Goal: Task Accomplishment & Management: Manage account settings

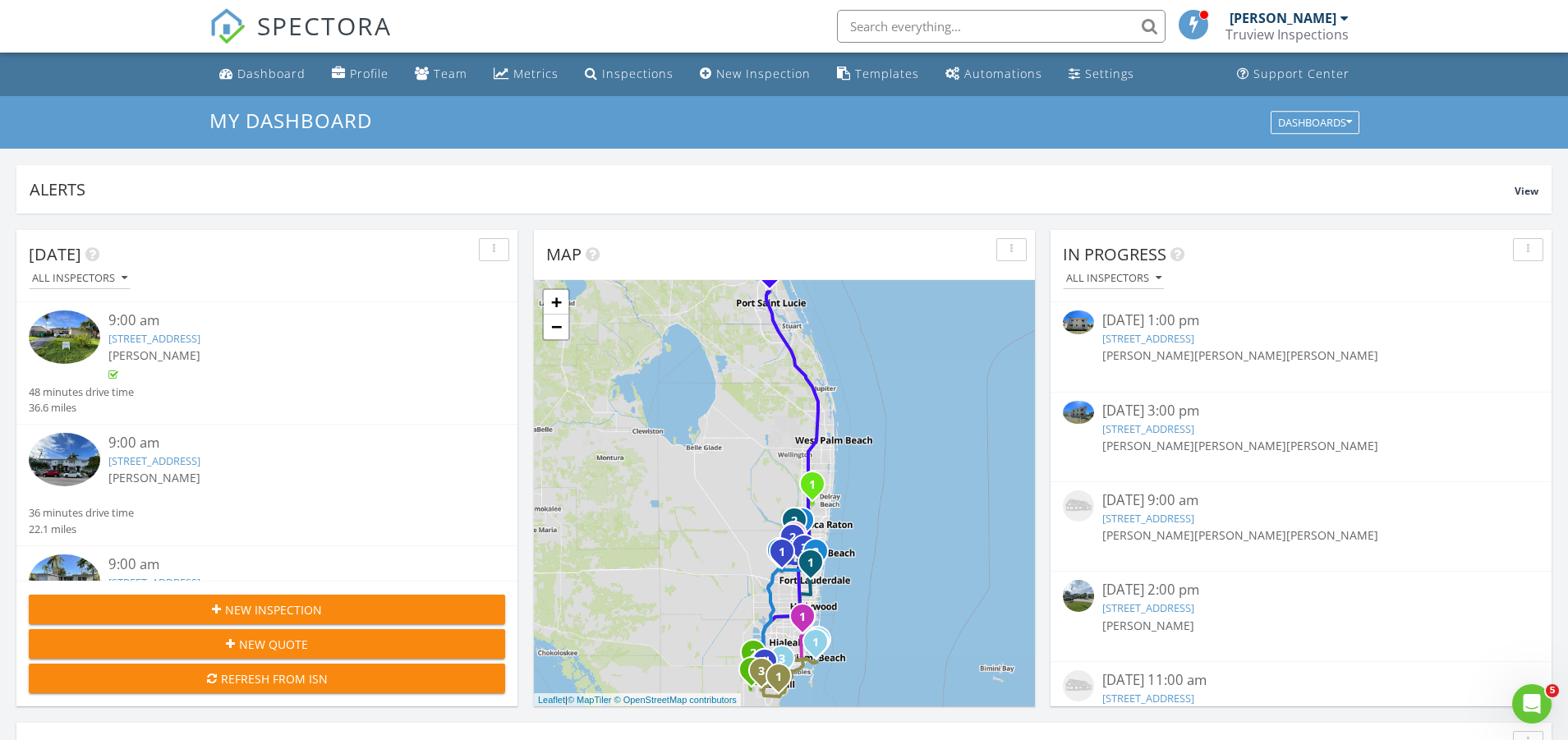
click at [1065, 40] on input "text" at bounding box center [1001, 26] width 328 height 33
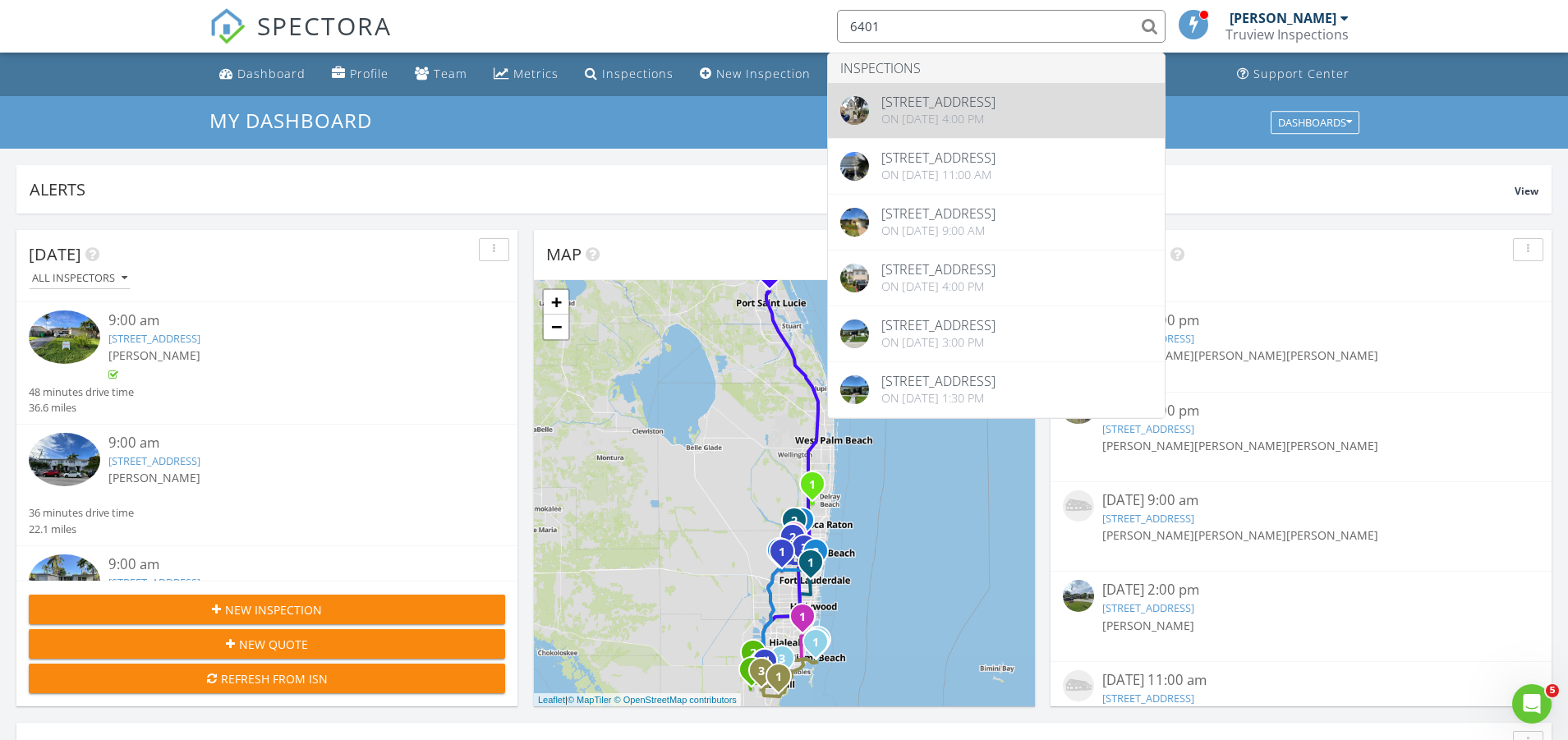
type input "6401"
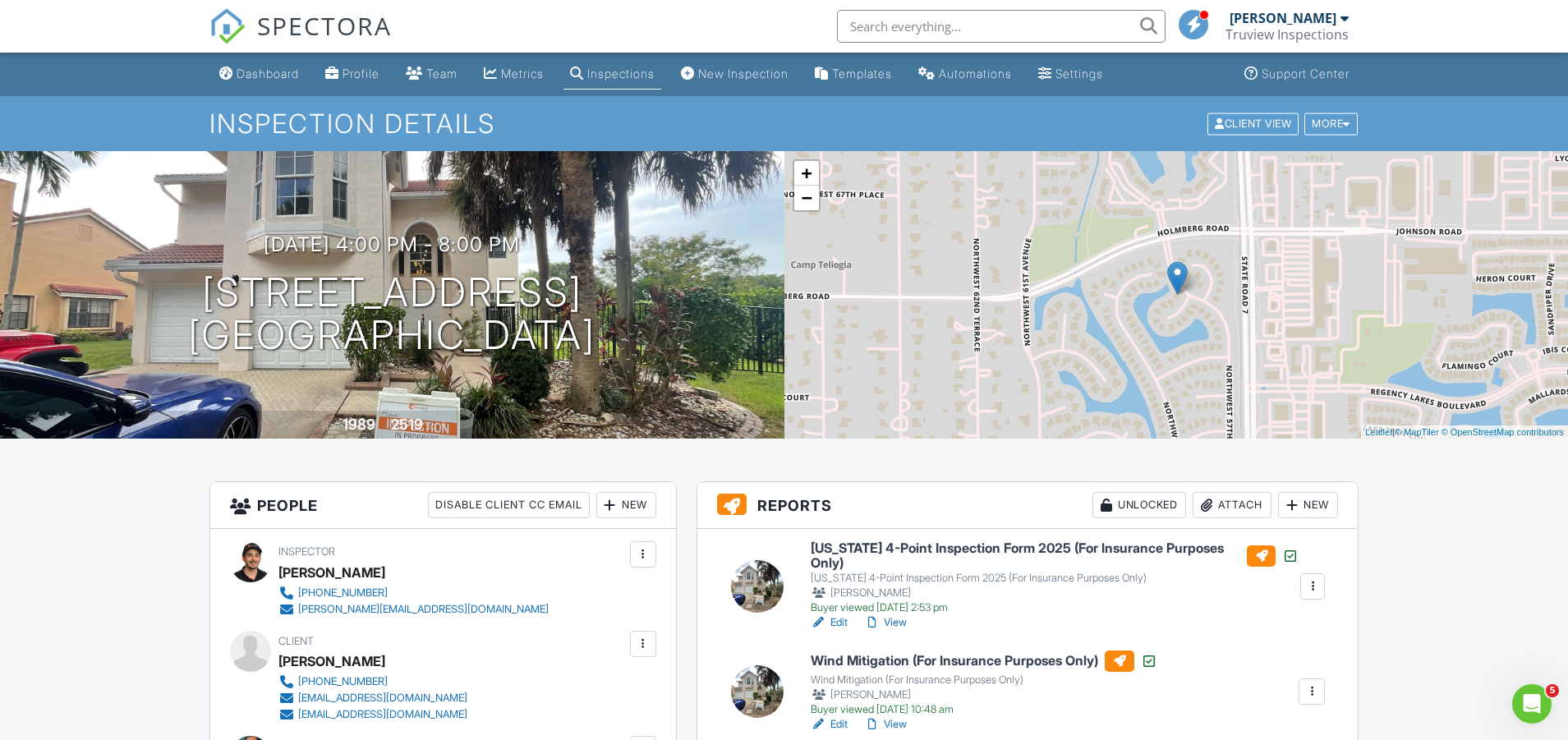
click at [1251, 509] on div "Attach" at bounding box center [1231, 505] width 79 height 26
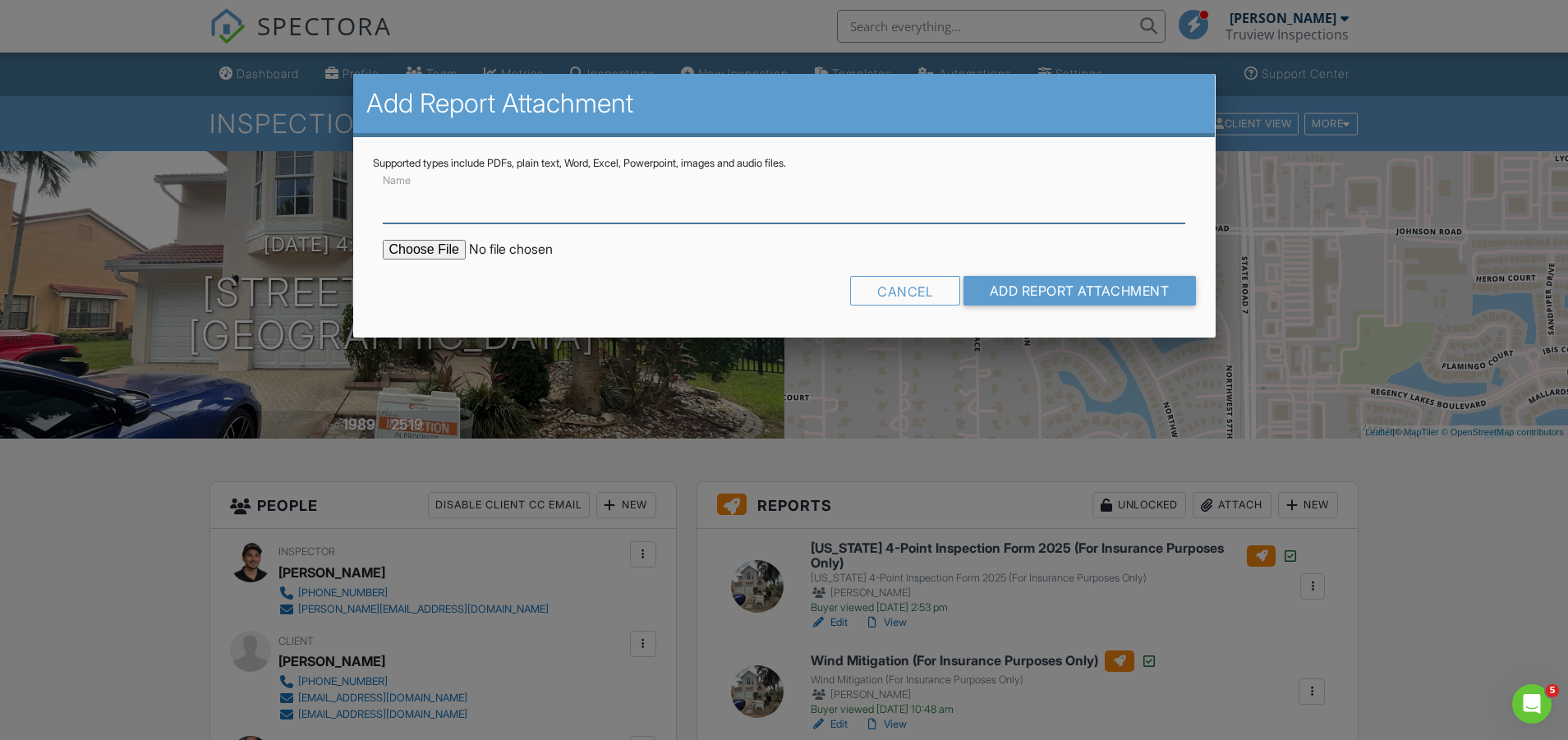
click at [508, 213] on input "Name" at bounding box center [785, 204] width 803 height 41
type input "Mold Report"
click at [443, 250] on input "file" at bounding box center [523, 249] width 279 height 19
type input "C:\fakepath\MoldReport_53031708_ForPrint.pdf"
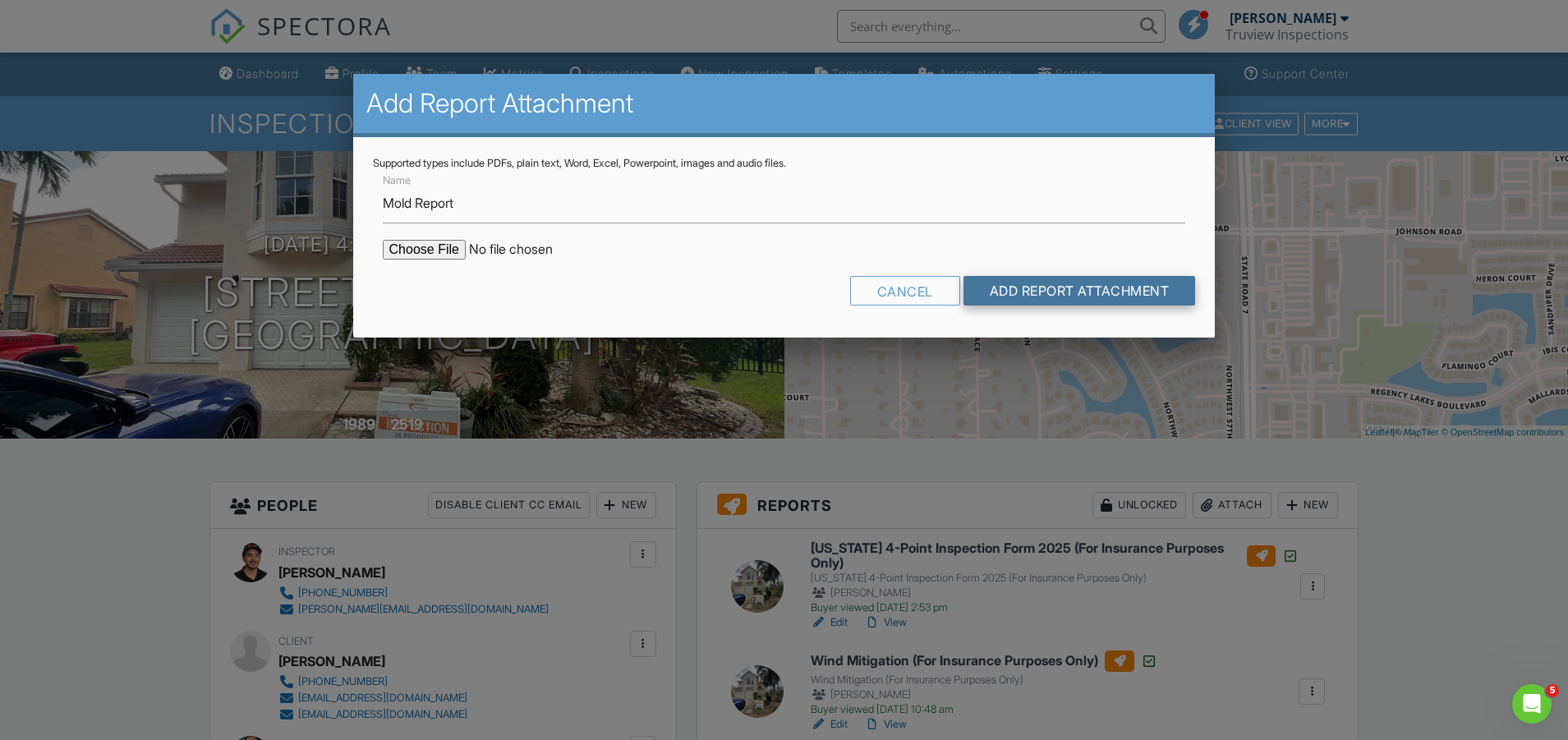
click at [1063, 282] on input "Add Report Attachment" at bounding box center [1079, 290] width 233 height 30
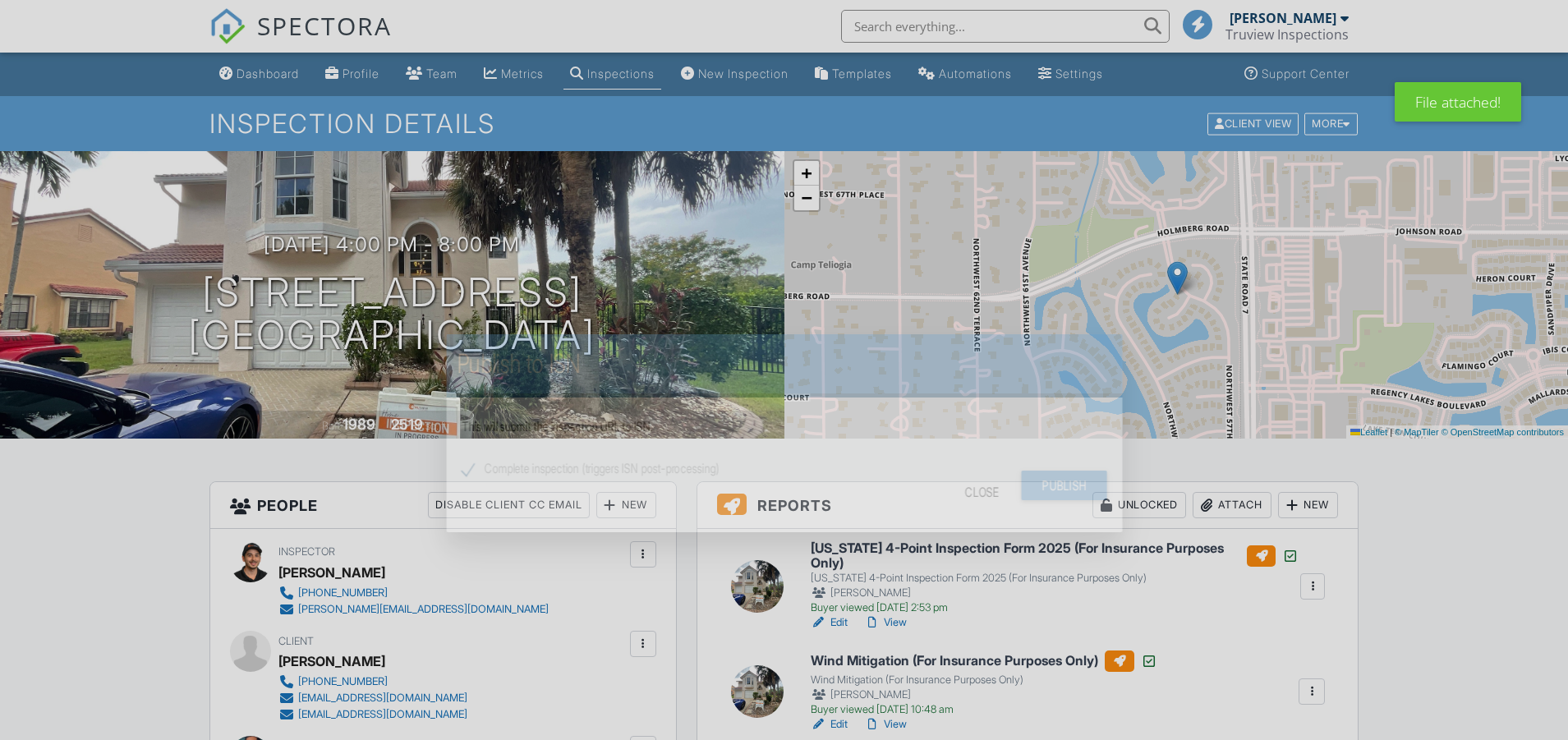
scroll to position [526, 0]
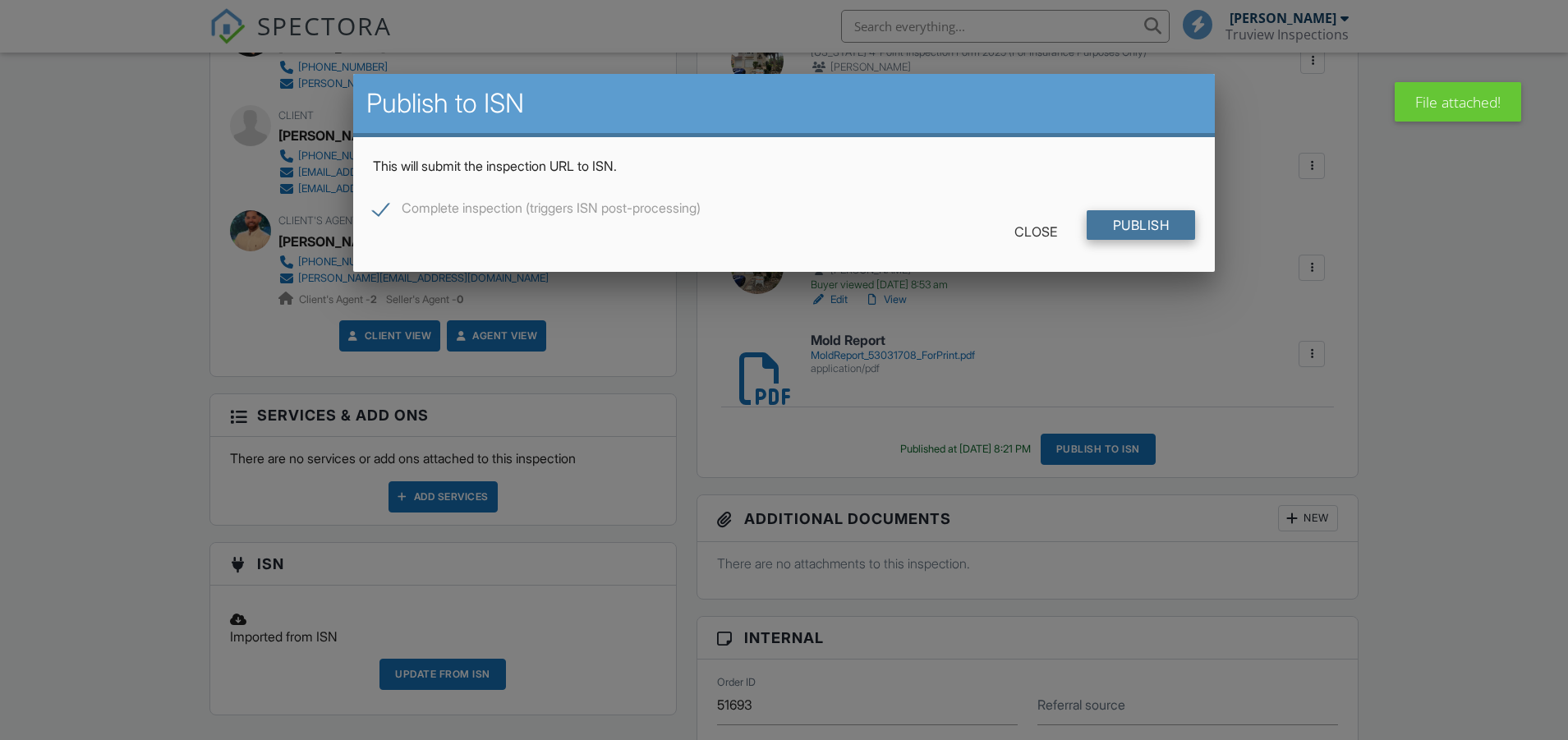
click at [1124, 221] on input "Publish" at bounding box center [1141, 225] width 109 height 30
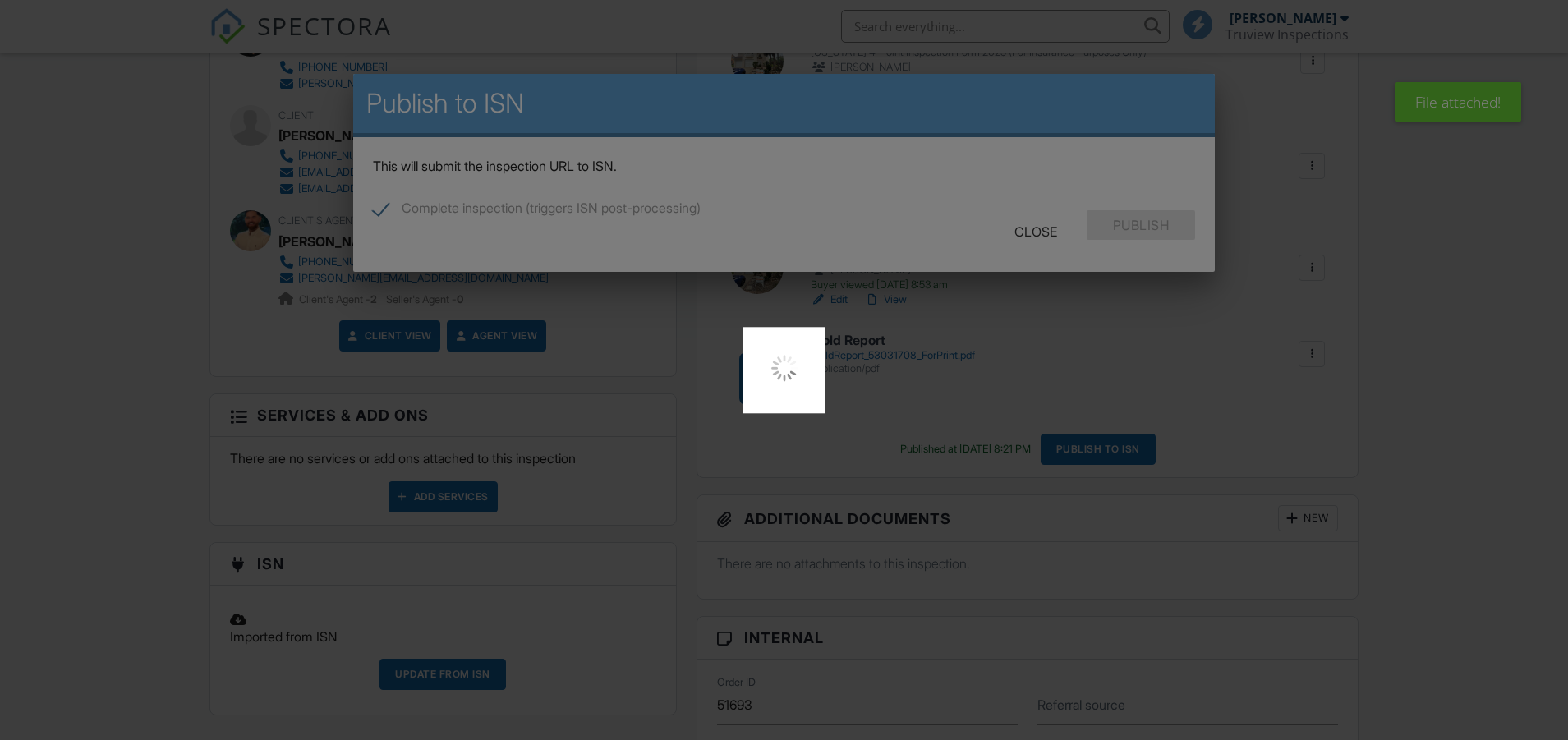
scroll to position [0, 0]
